Goal: Transaction & Acquisition: Purchase product/service

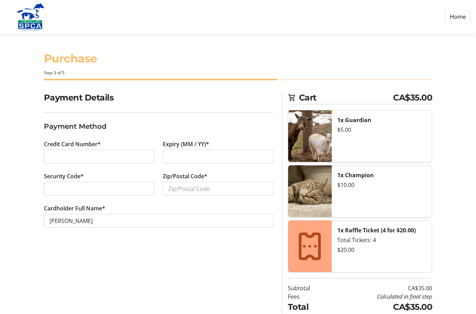
scroll to position [97, 0]
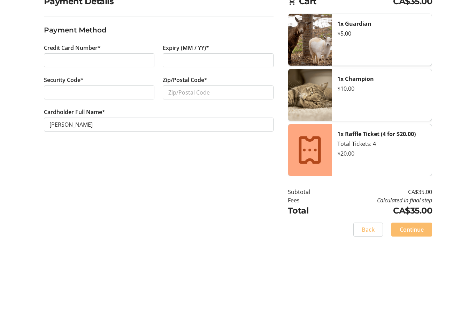
click at [191, 122] on div at bounding box center [218, 129] width 111 height 14
click at [110, 154] on div at bounding box center [99, 161] width 111 height 14
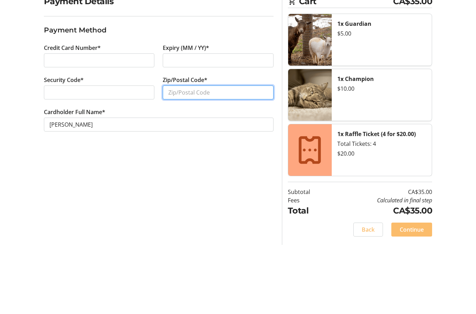
click at [212, 154] on input "Zip/Postal Code*" at bounding box center [218, 161] width 111 height 14
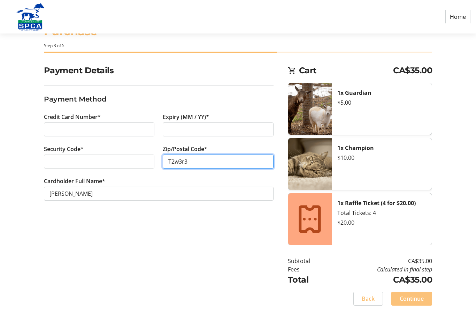
type input "T2w3r3"
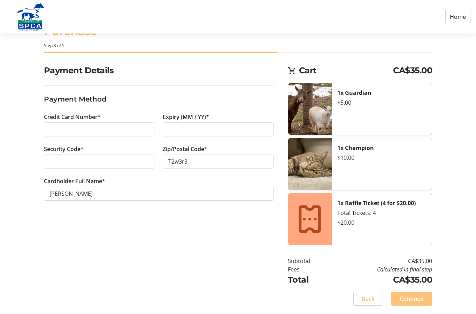
click at [410, 295] on span "Continue" at bounding box center [412, 298] width 24 height 8
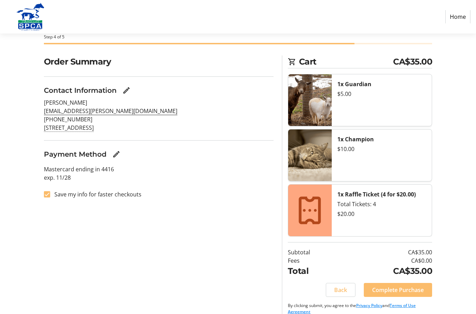
scroll to position [36, 0]
click at [48, 191] on input "Save my info for faster checkouts" at bounding box center [47, 194] width 6 height 6
checkbox input "false"
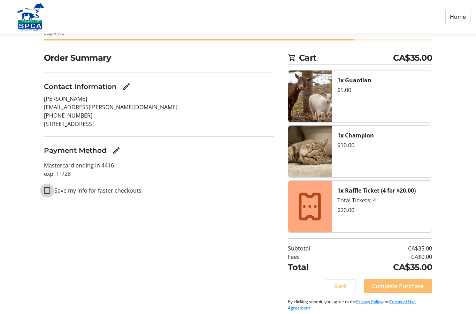
scroll to position [45, 0]
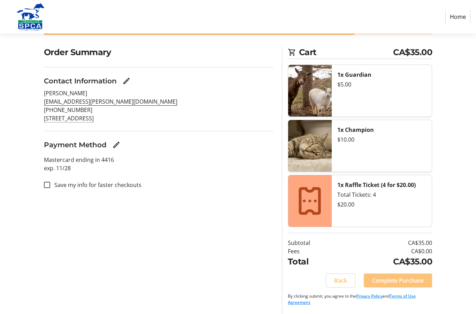
click at [413, 277] on span "Complete Purchase" at bounding box center [398, 280] width 52 height 8
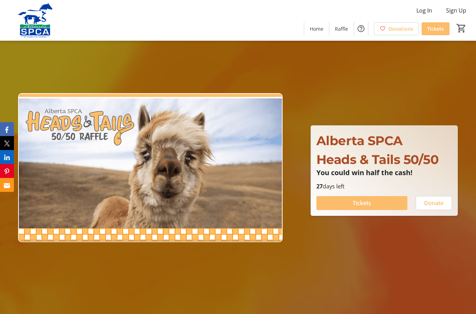
click at [369, 207] on span "Tickets" at bounding box center [362, 203] width 18 height 8
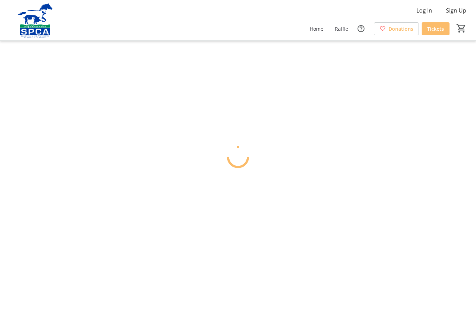
scroll to position [28, 0]
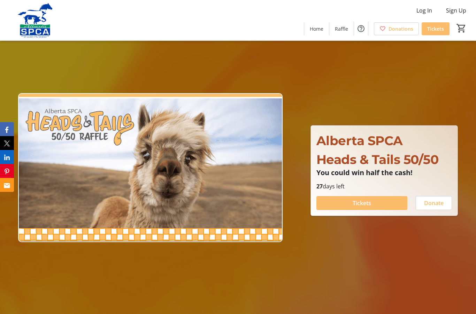
click at [345, 30] on span "Raffle" at bounding box center [341, 28] width 13 height 7
click at [402, 167] on span "Heads & Tails 50/50" at bounding box center [377, 159] width 122 height 15
click at [404, 167] on span "Heads & Tails 50/50" at bounding box center [377, 159] width 122 height 15
click at [319, 22] on span at bounding box center [316, 28] width 25 height 17
